Goal: Information Seeking & Learning: Check status

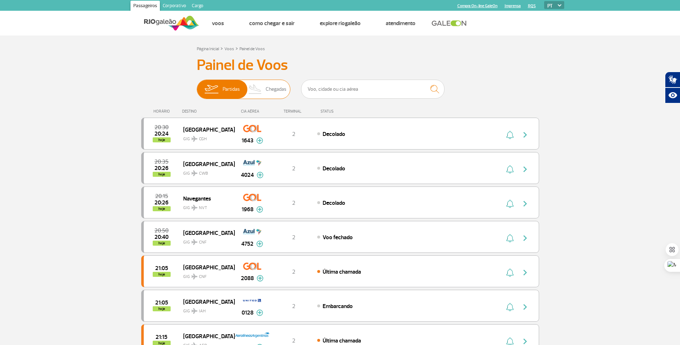
click at [271, 88] on span "Chegadas" at bounding box center [276, 89] width 21 height 19
click at [197, 86] on input "Partidas Chegadas" at bounding box center [197, 86] width 0 height 0
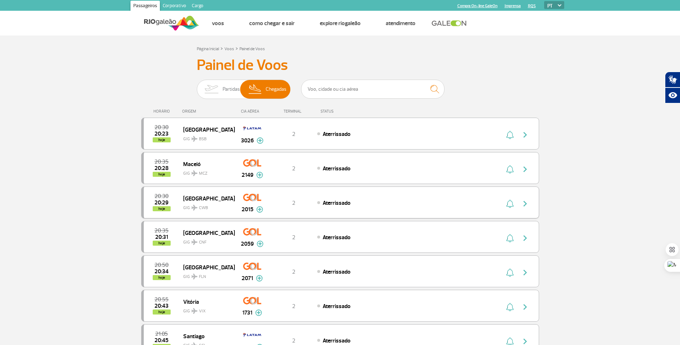
click at [353, 206] on div "Aterrissado" at bounding box center [396, 203] width 158 height 8
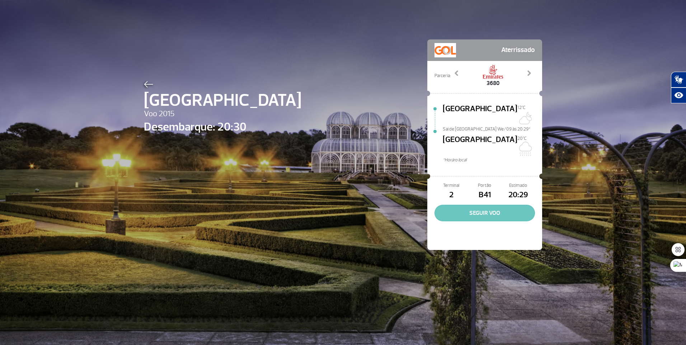
click at [486, 205] on button "SEGUIR VOO" at bounding box center [484, 213] width 100 height 16
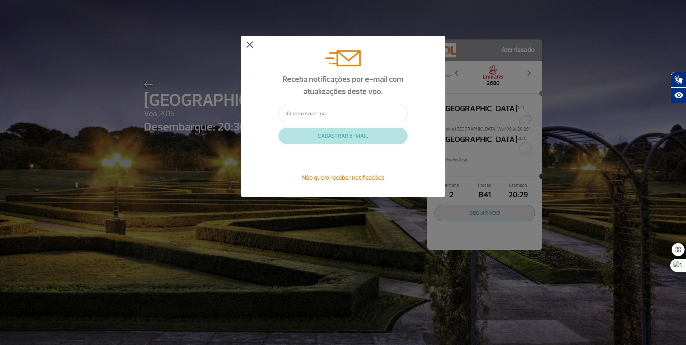
click at [250, 43] on button at bounding box center [249, 44] width 7 height 7
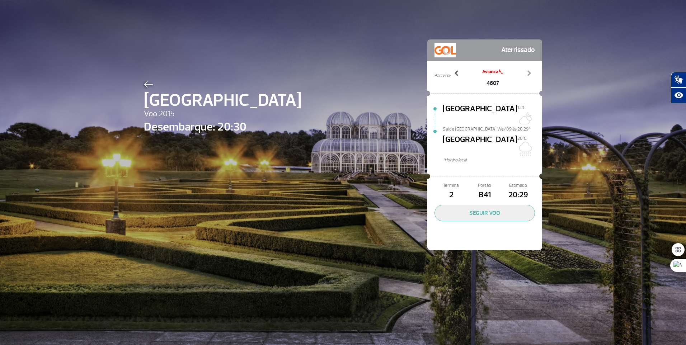
click at [454, 74] on span at bounding box center [456, 73] width 7 height 7
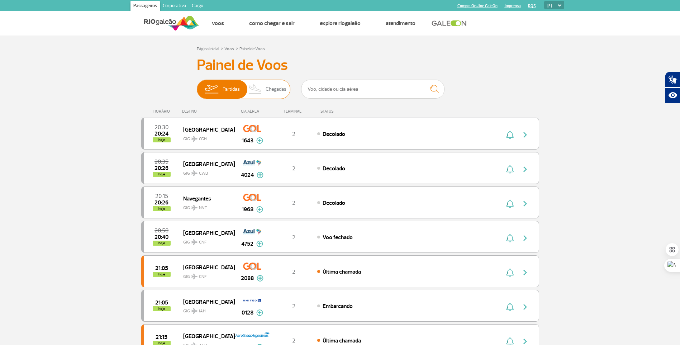
click at [280, 91] on span "Chegadas" at bounding box center [276, 89] width 21 height 19
click at [197, 86] on input "Partidas Chegadas" at bounding box center [197, 86] width 0 height 0
